Goal: Complete application form: Complete application form

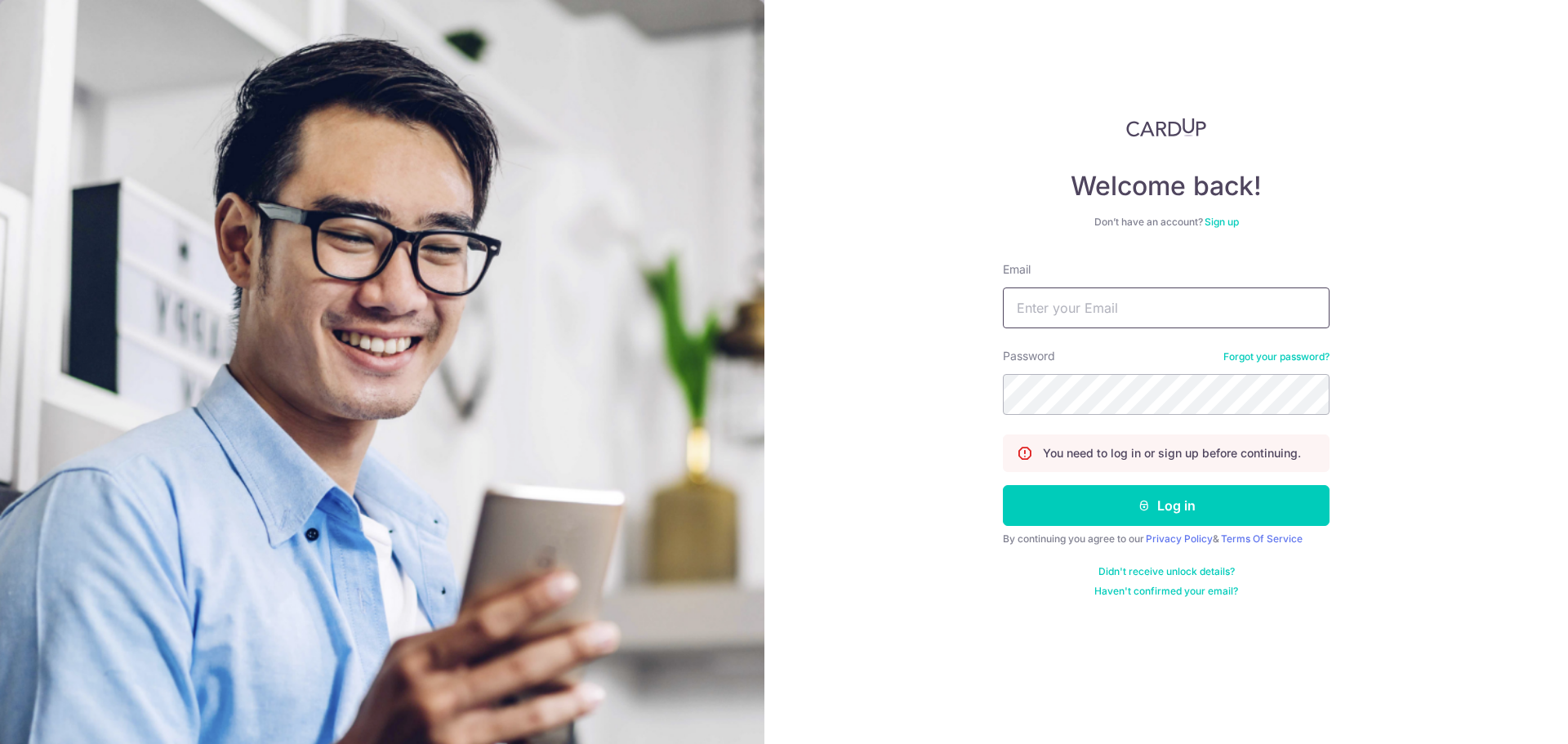
click at [1045, 307] on input "Email" at bounding box center [1167, 307] width 327 height 41
type input "tzewey@gmail.com"
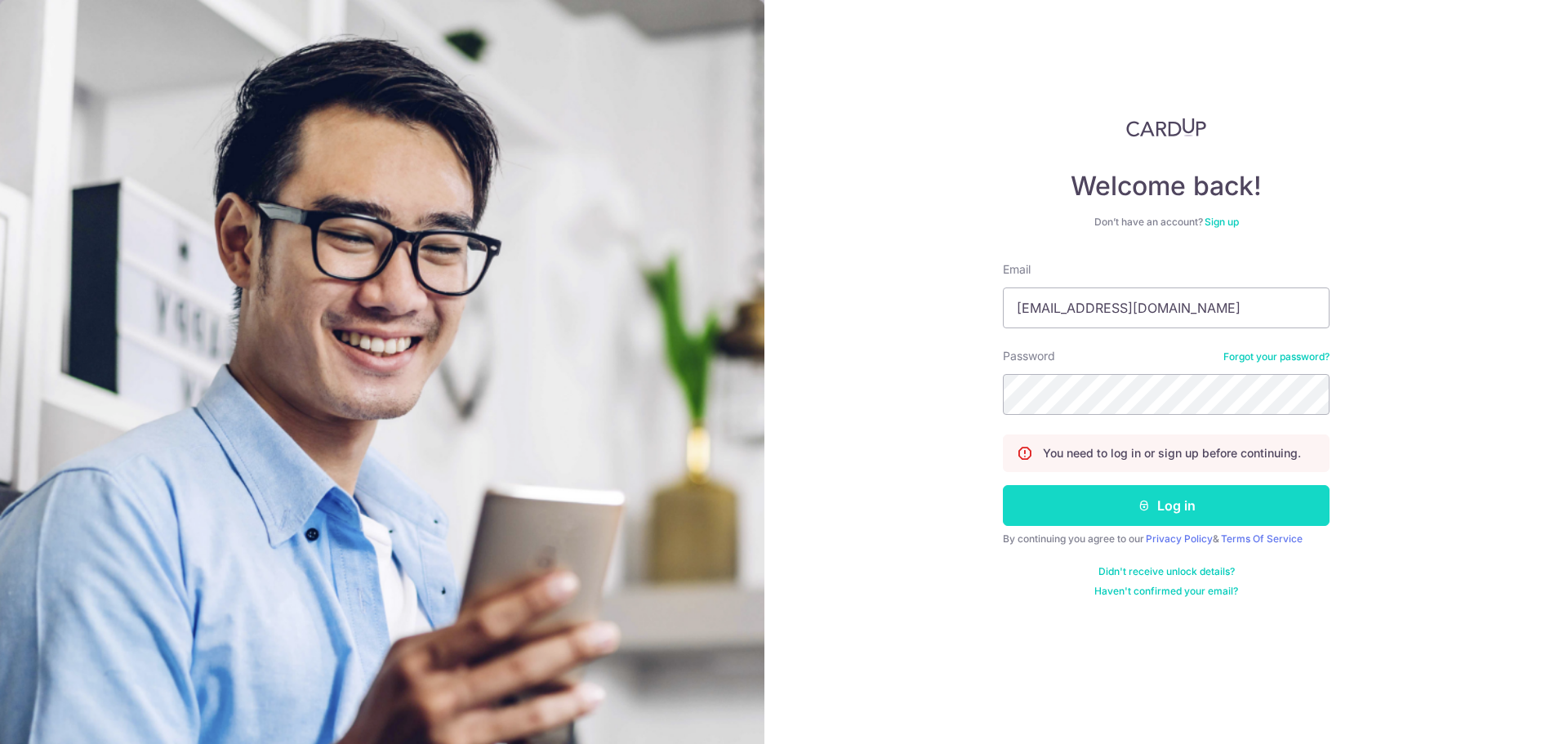
click at [1121, 500] on button "Log in" at bounding box center [1167, 505] width 327 height 41
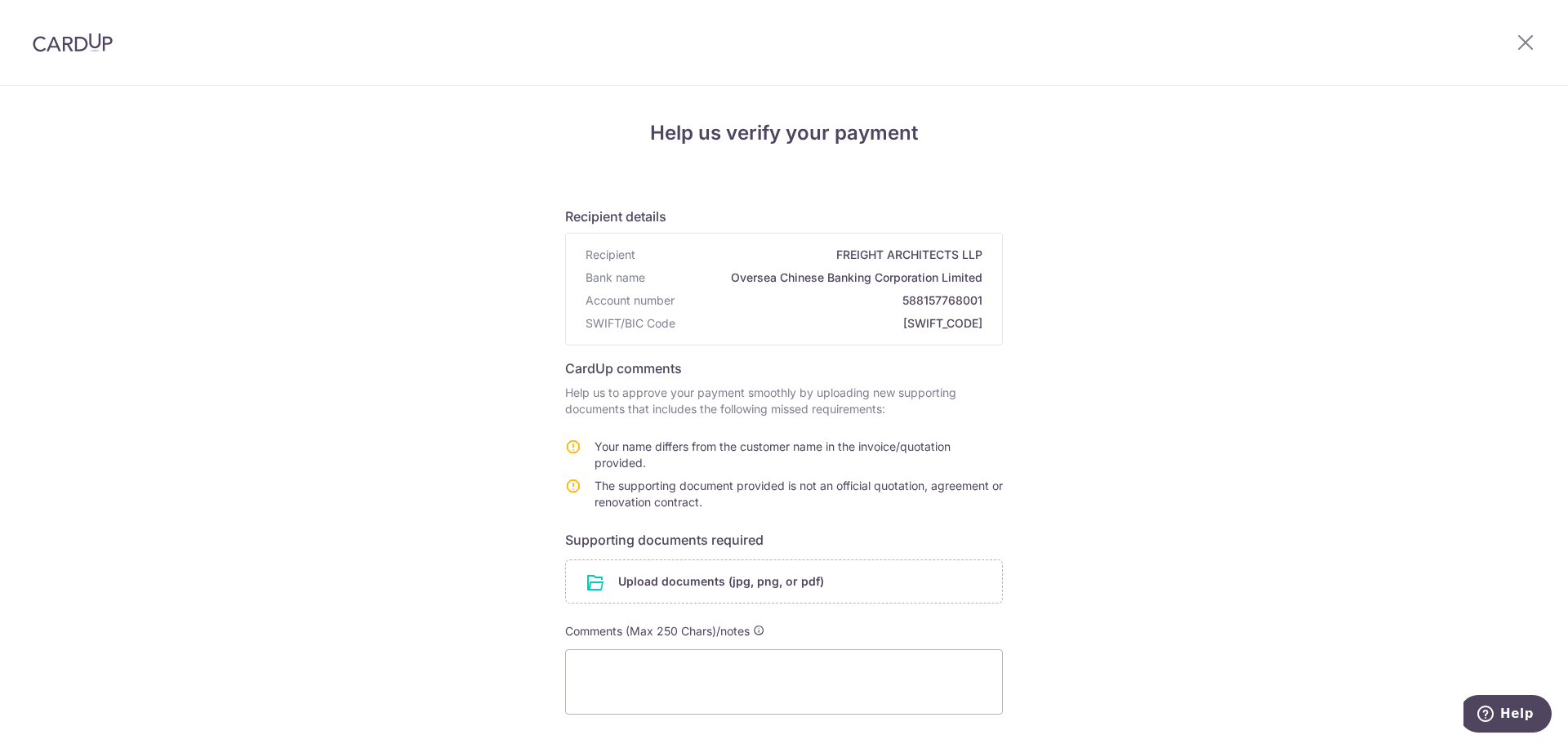
click at [1169, 504] on div "Help us verify your payment Recipient details Recipient FREIGHT ARCHITECTS LLP …" at bounding box center [784, 495] width 1568 height 818
click at [801, 574] on input "file" at bounding box center [783, 581] width 436 height 43
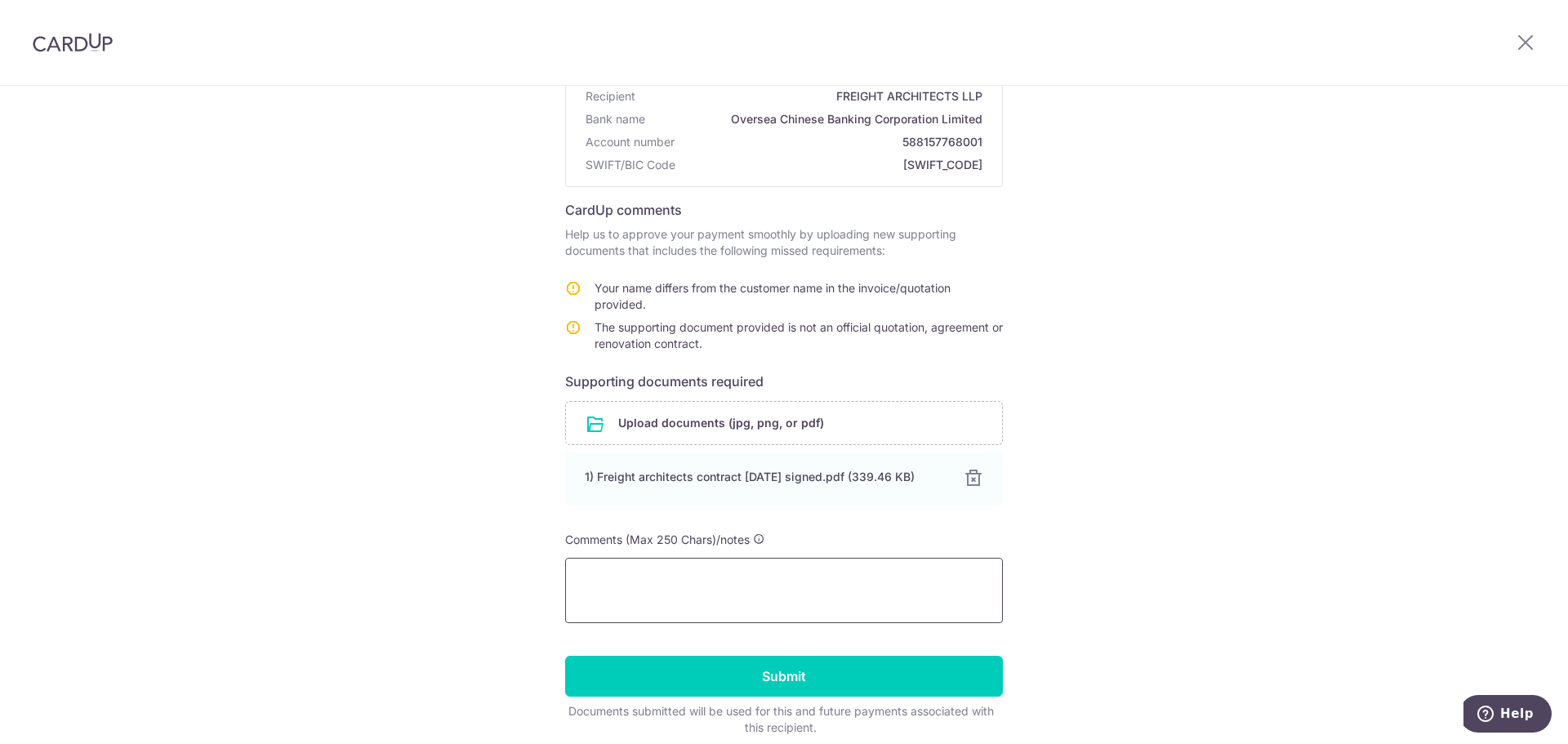
scroll to position [164, 0]
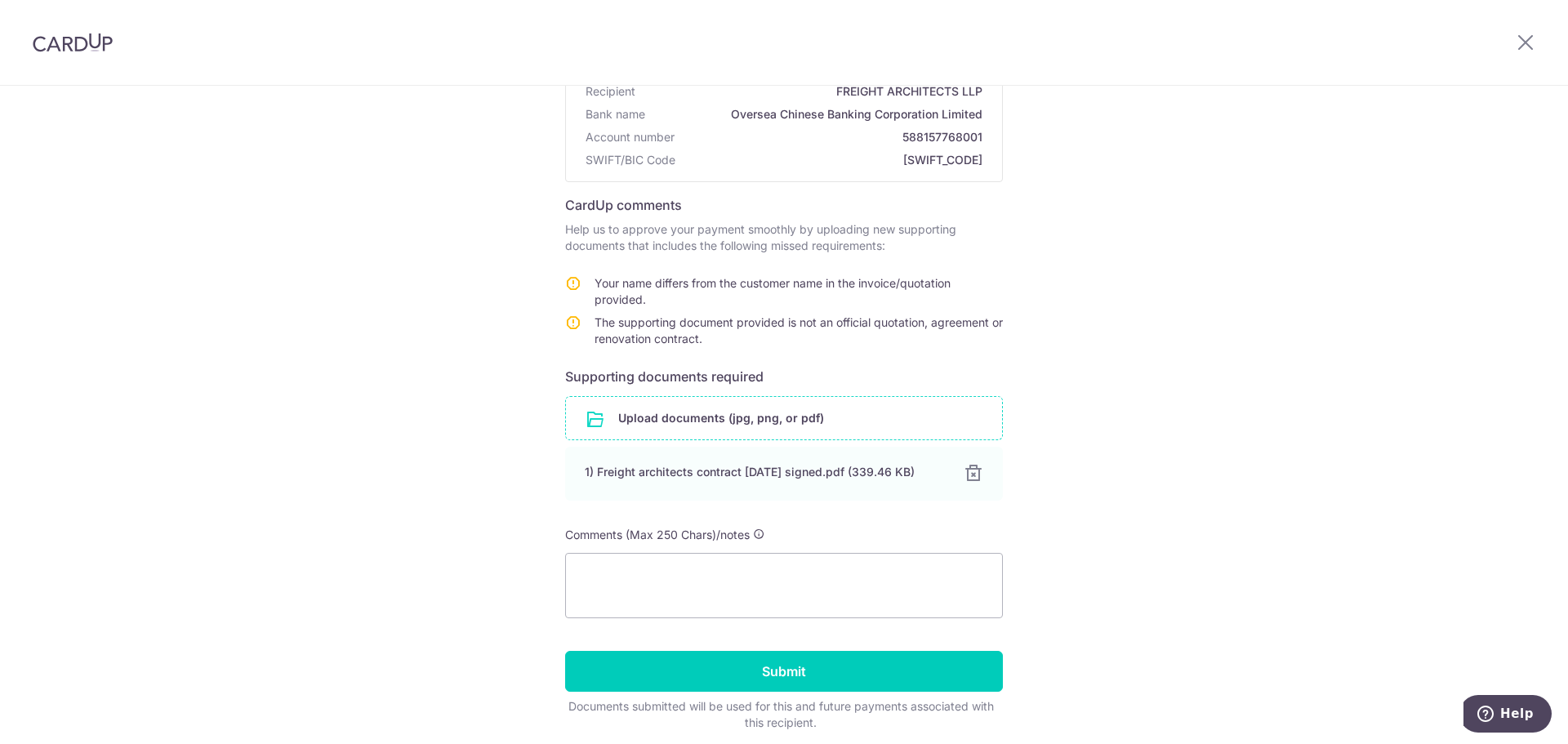
click at [701, 428] on input "file" at bounding box center [783, 418] width 436 height 43
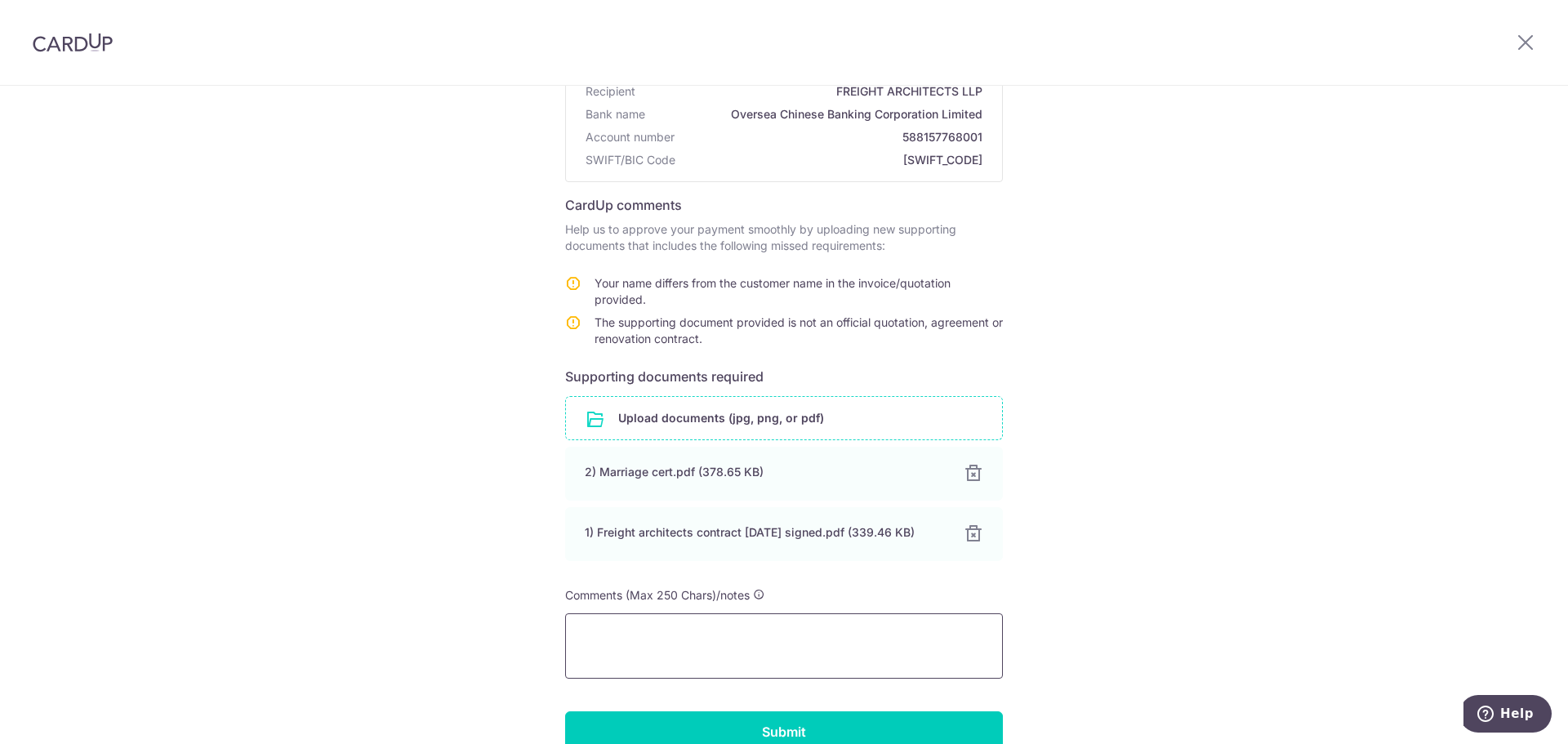
click at [683, 632] on textarea at bounding box center [784, 646] width 438 height 66
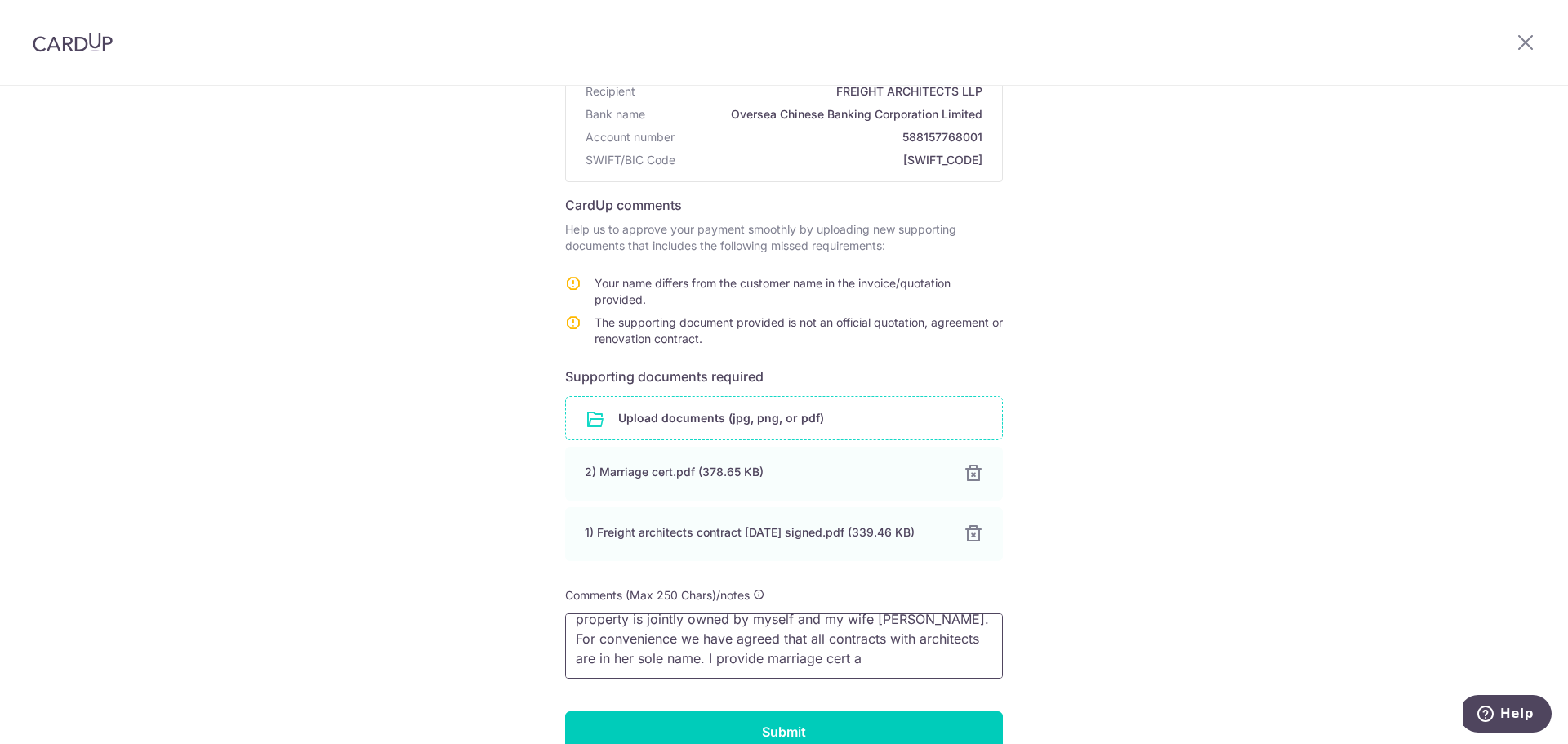
scroll to position [0, 0]
drag, startPoint x: 858, startPoint y: 637, endPoint x: 946, endPoint y: 637, distance: 88.0
click at [946, 637] on textarea "I am providing original contract with architects for renovation. The property i…" at bounding box center [784, 646] width 438 height 66
click at [696, 633] on textarea "I am providing original contract with architects. The property is jointly owned…" at bounding box center [784, 646] width 438 height 66
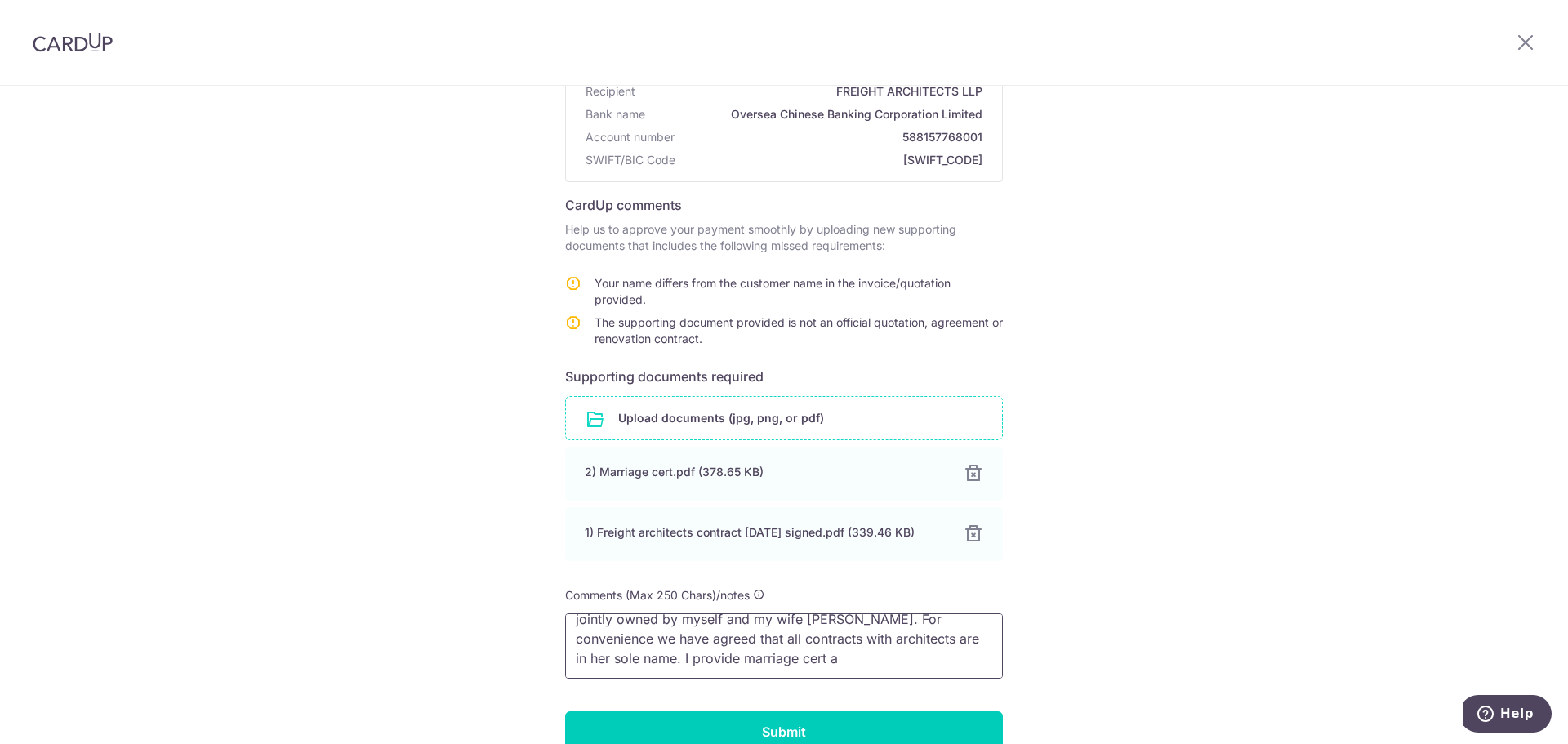
drag, startPoint x: 696, startPoint y: 633, endPoint x: 760, endPoint y: 638, distance: 64.2
click at [760, 638] on textarea "I am providing original contract with architects. The property is jointly owned…" at bounding box center [784, 646] width 438 height 66
click at [746, 642] on textarea "I am providing original contract with architects. The property is jointly owned…" at bounding box center [784, 646] width 438 height 66
drag, startPoint x: 746, startPoint y: 642, endPoint x: 798, endPoint y: 640, distance: 52.0
click at [798, 640] on textarea "I am providing original contract with architects. The property is jointly owned…" at bounding box center [784, 646] width 438 height 66
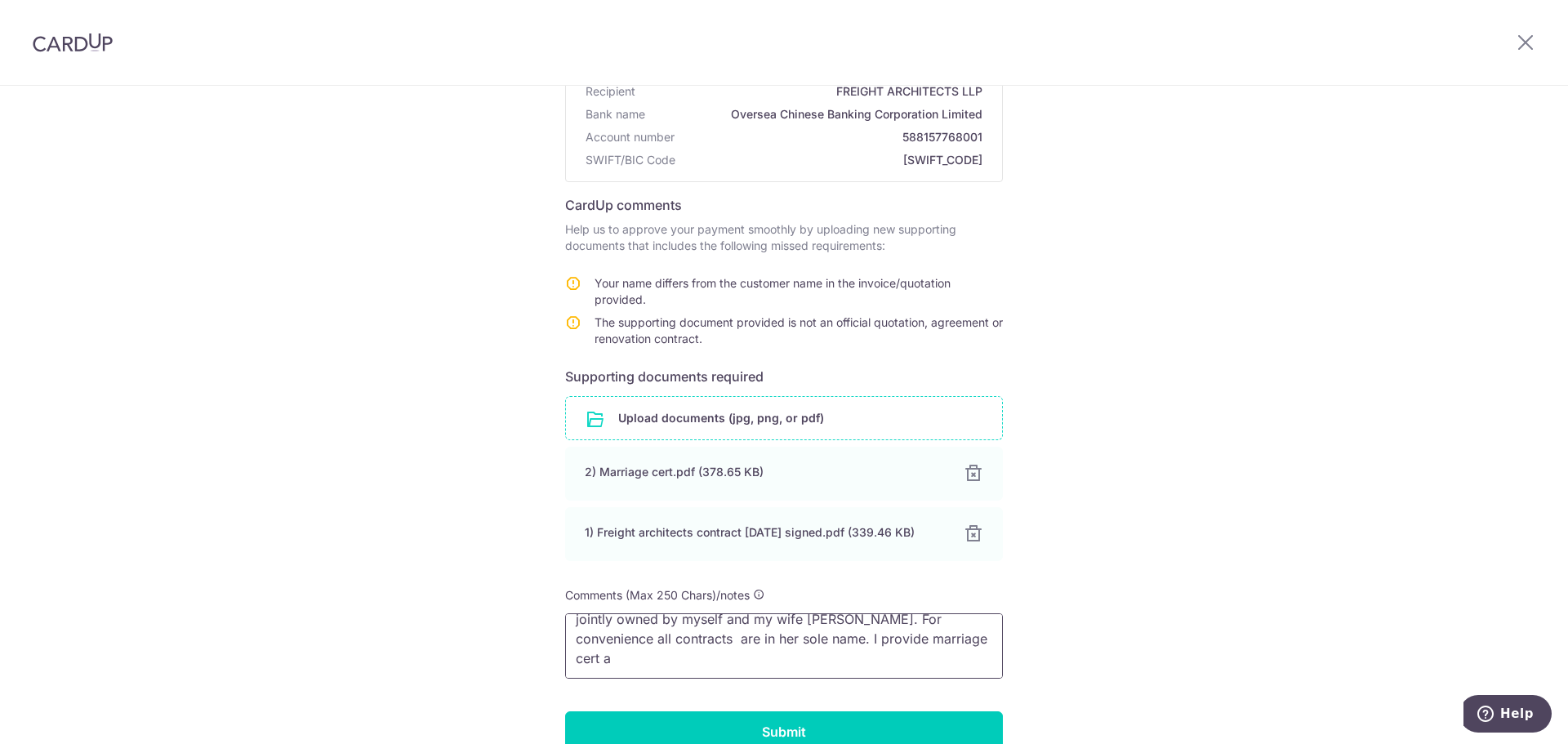
click at [669, 642] on textarea "I am providing original contract with architects. The property is jointly owned…" at bounding box center [784, 646] width 438 height 66
click at [668, 640] on textarea "I am providing original contract with architects. The property is jointly owned…" at bounding box center [784, 646] width 438 height 66
click at [711, 638] on textarea "I am providing original contract with architects. The property is jointly owned…" at bounding box center [784, 646] width 438 height 66
drag, startPoint x: 704, startPoint y: 641, endPoint x: 756, endPoint y: 636, distance: 52.2
click at [756, 636] on textarea "I am providing original contract with architects. The property is jointly owned…" at bounding box center [784, 646] width 438 height 66
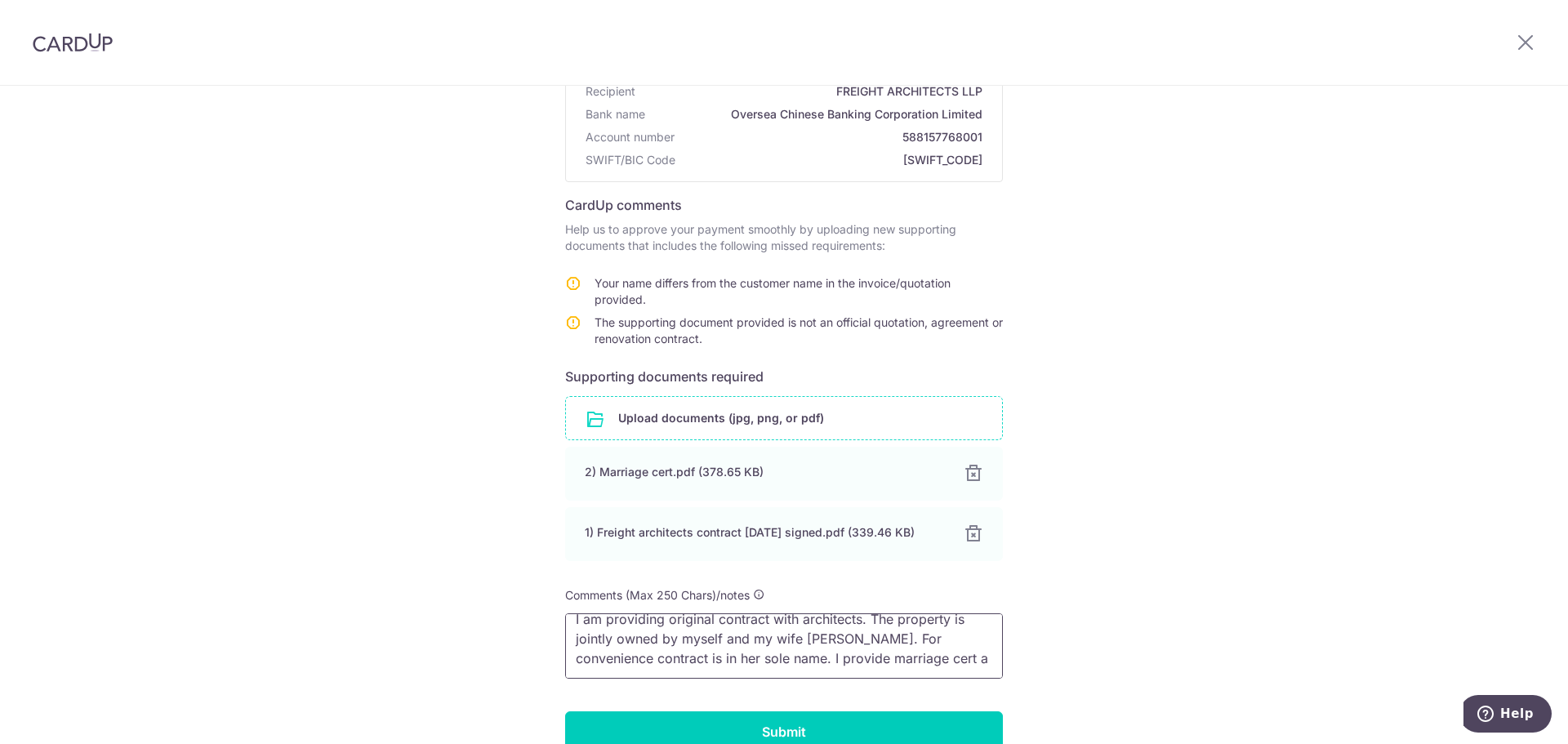
click at [743, 666] on textarea "I am providing original contract with architects. The property is jointly owned…" at bounding box center [784, 646] width 438 height 66
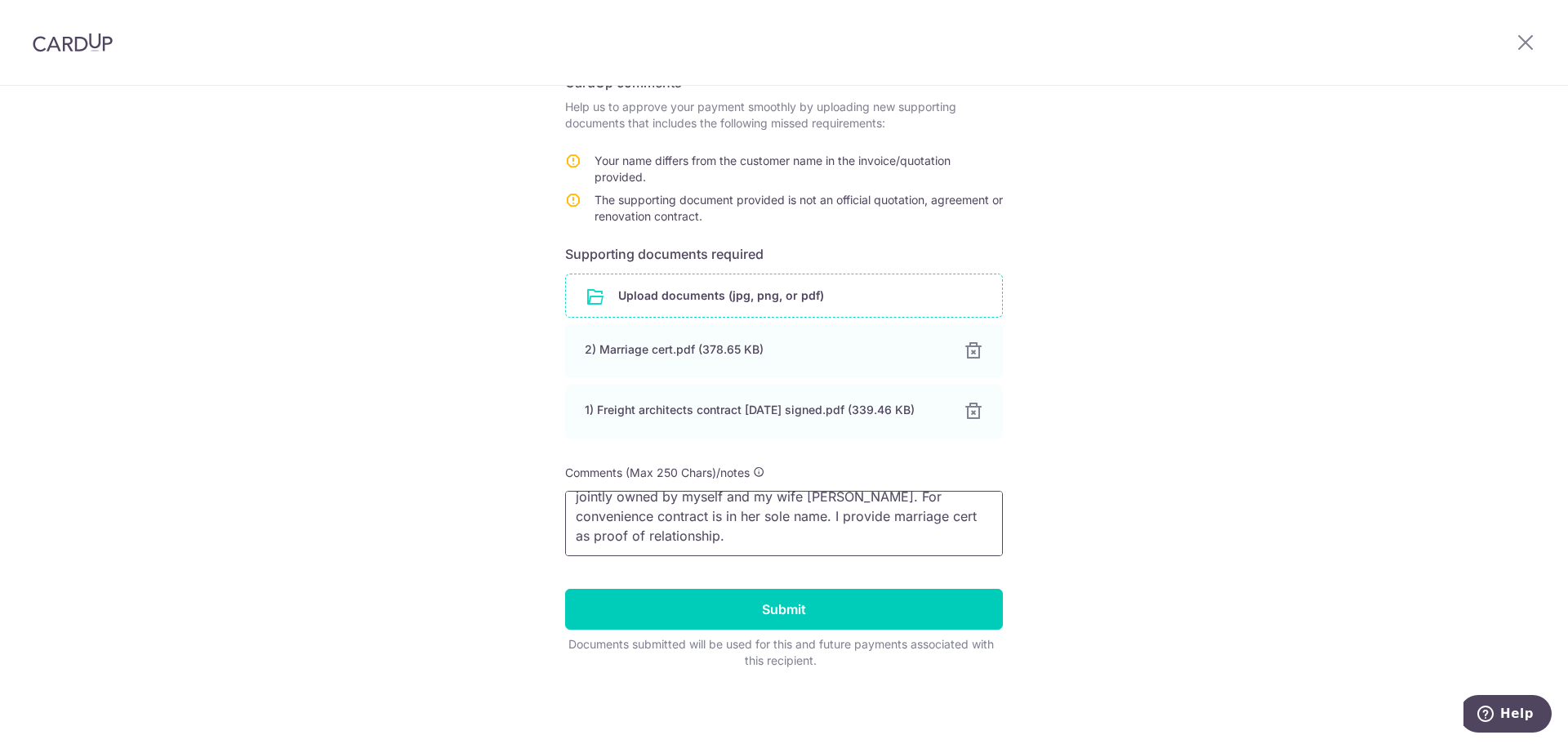
scroll to position [287, 0]
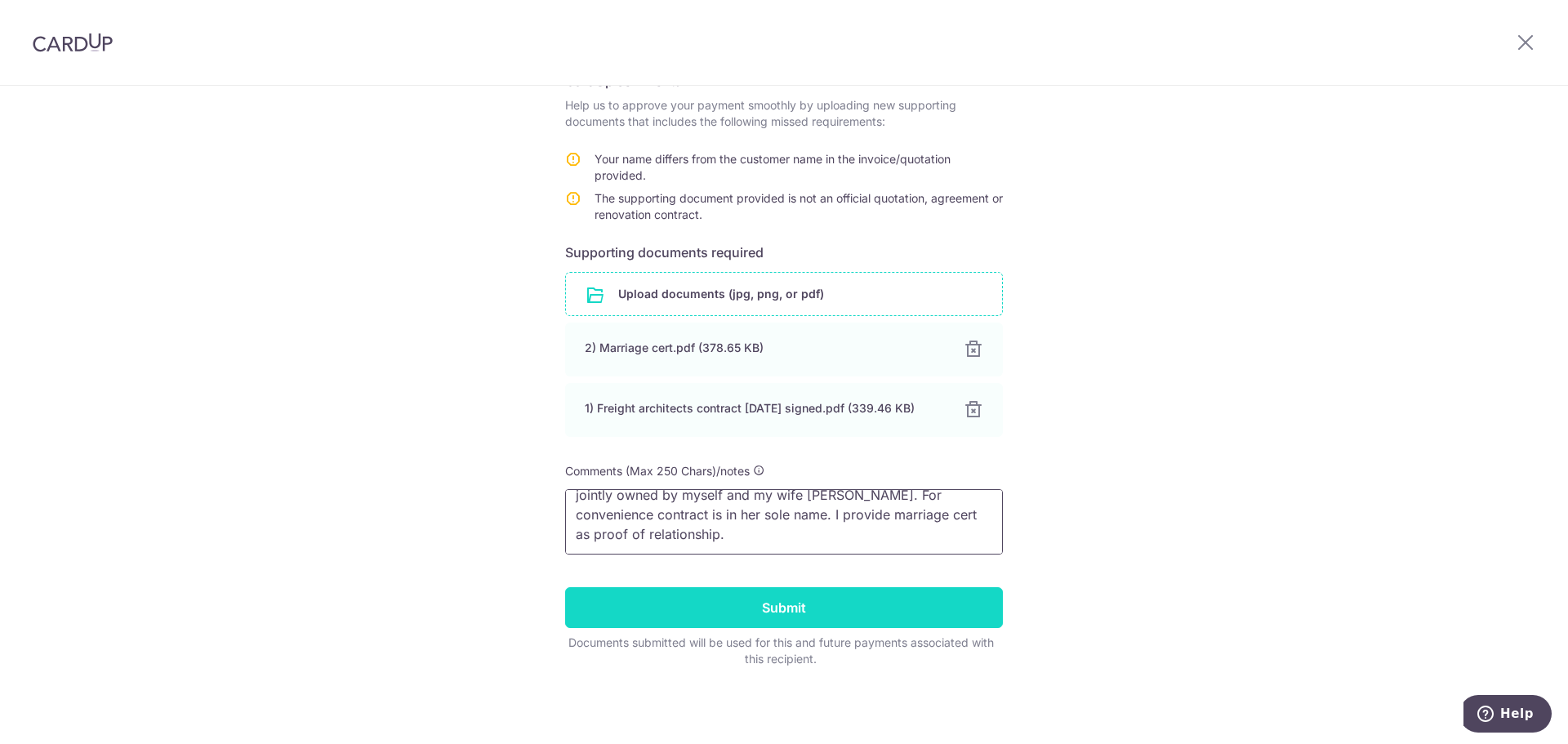
type textarea "I am providing original contract with architects. The property is jointly owned…"
click at [764, 606] on input "Submit" at bounding box center [784, 607] width 438 height 41
